Goal: Navigation & Orientation: Find specific page/section

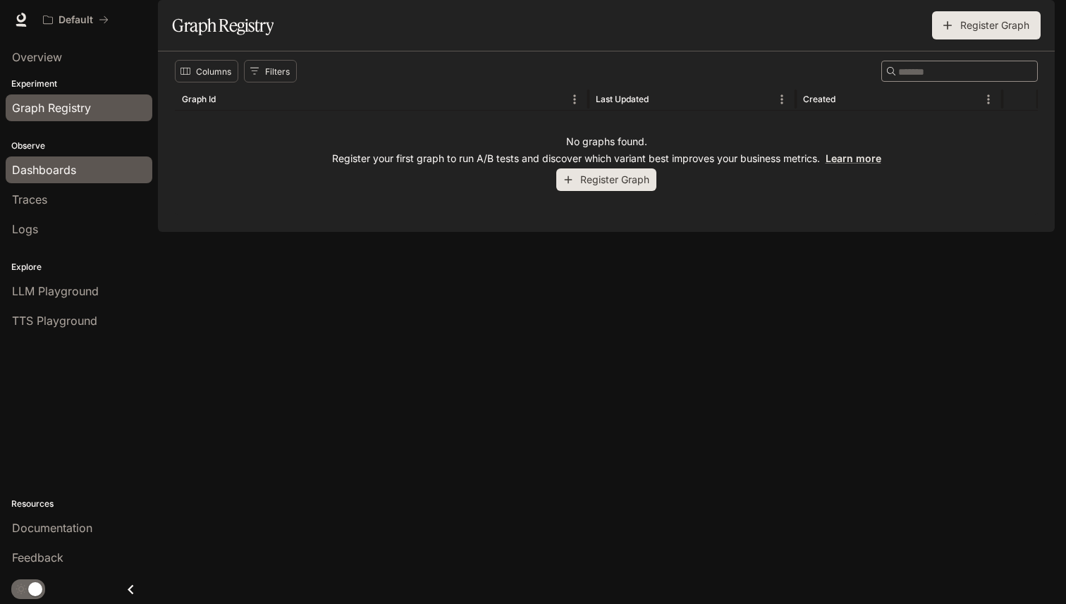
click at [56, 174] on span "Dashboards" at bounding box center [44, 170] width 64 height 17
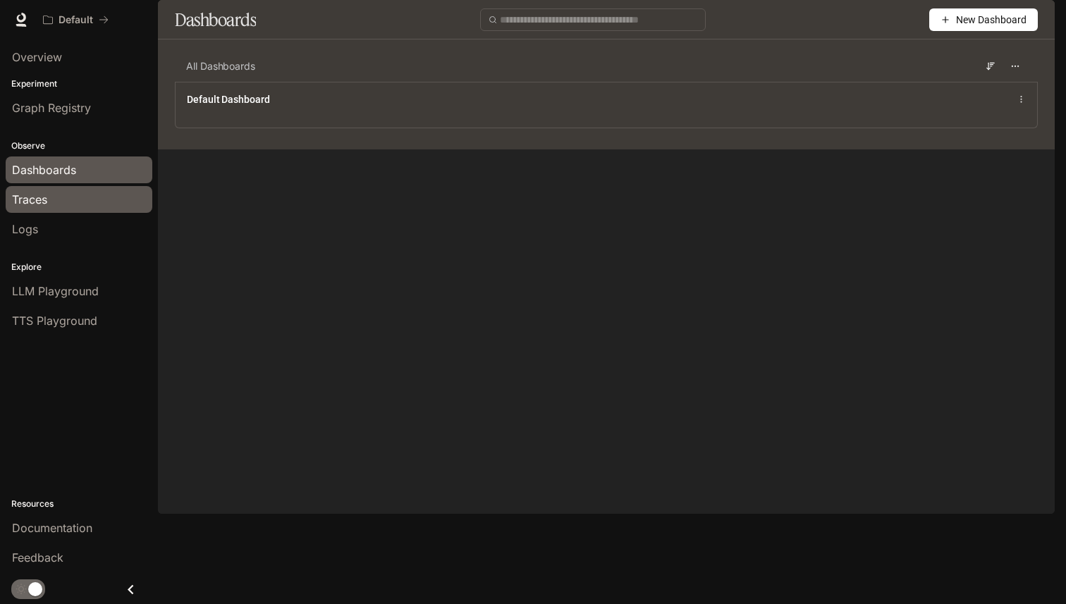
click at [40, 209] on link "Traces" at bounding box center [79, 199] width 147 height 27
